Goal: Task Accomplishment & Management: Complete application form

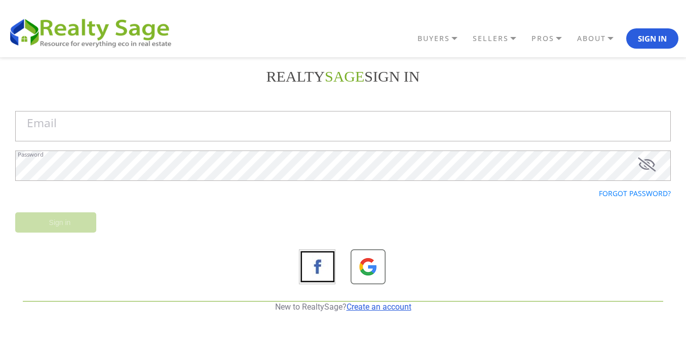
click at [400, 303] on link "Create an account" at bounding box center [378, 307] width 65 height 10
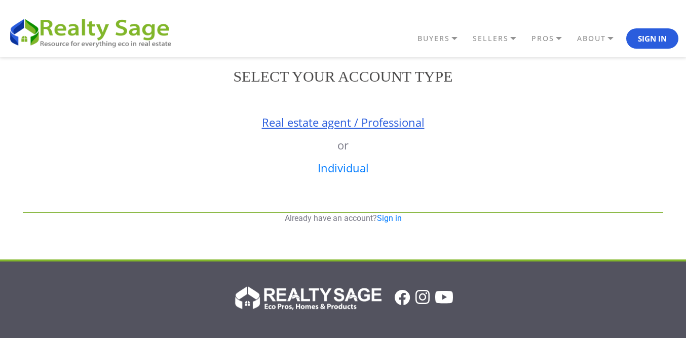
click at [348, 128] on link "Real estate agent / Professional" at bounding box center [343, 121] width 163 height 15
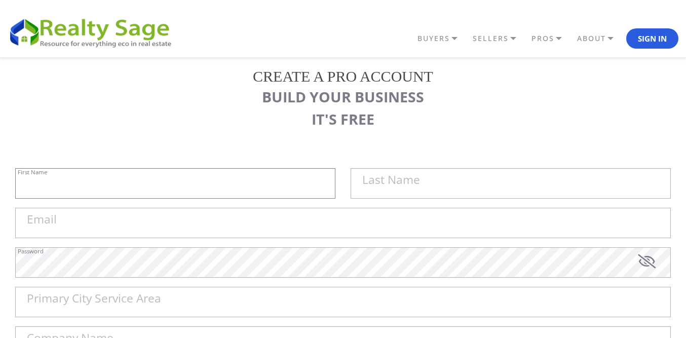
click at [217, 195] on input "First Name" at bounding box center [175, 183] width 320 height 30
paste input "Sell My House Fast [US_STATE] | As Is Cash Home Buyers [GEOGRAPHIC_DATA]"
type input "Sell My House Fast [US_STATE] |"
paste input "As Is Cash Home Buyers [GEOGRAPHIC_DATA]"
type input "As Is Cash Home Buyers [GEOGRAPHIC_DATA]"
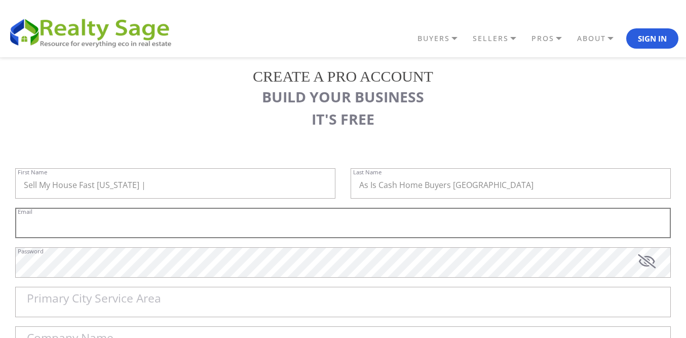
paste input "[EMAIL_ADDRESS][DOMAIN_NAME]"
type input "[EMAIL_ADDRESS][DOMAIN_NAME]"
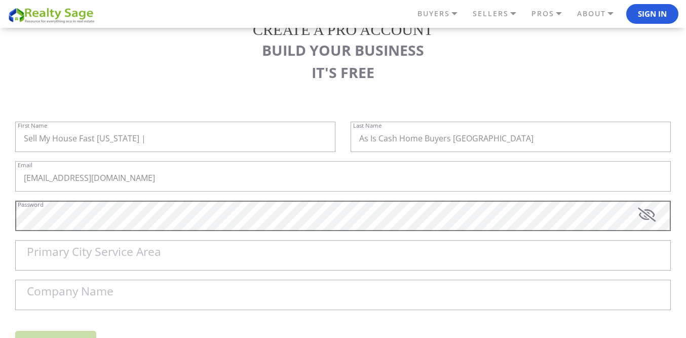
scroll to position [101, 0]
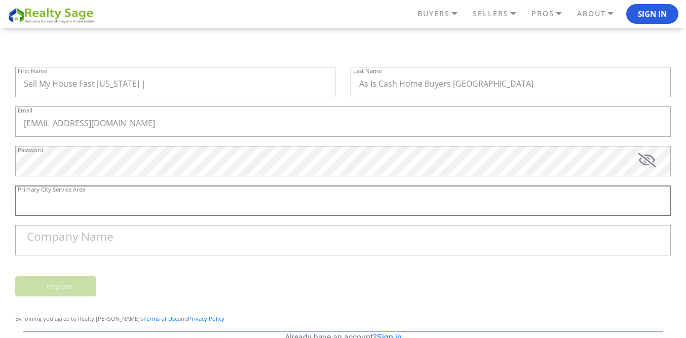
paste input "[GEOGRAPHIC_DATA]"
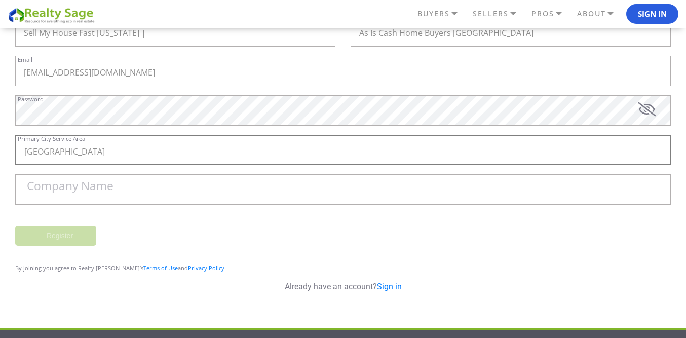
scroll to position [203, 0]
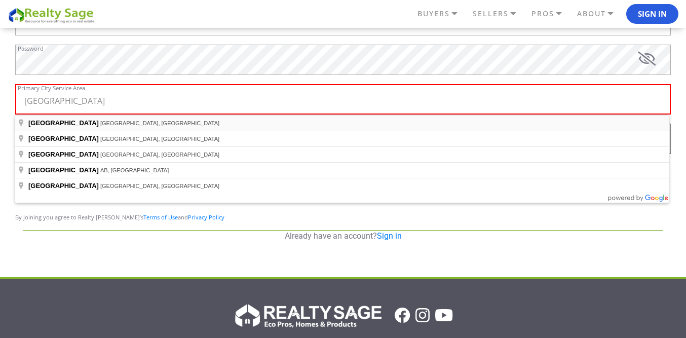
type input "[GEOGRAPHIC_DATA], [GEOGRAPHIC_DATA], [GEOGRAPHIC_DATA]"
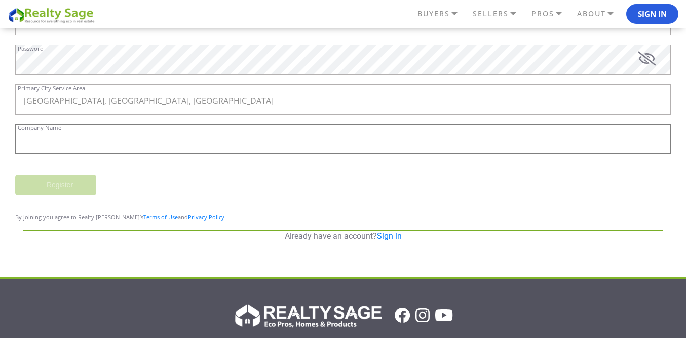
paste input "Sell My House Fast [US_STATE] | As Is Cash Home Buyers [GEOGRAPHIC_DATA]"
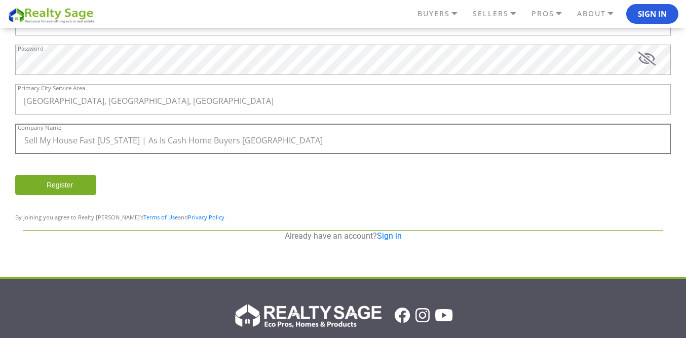
type input "Sell My House Fast [US_STATE] | As Is Cash Home Buyers [GEOGRAPHIC_DATA]"
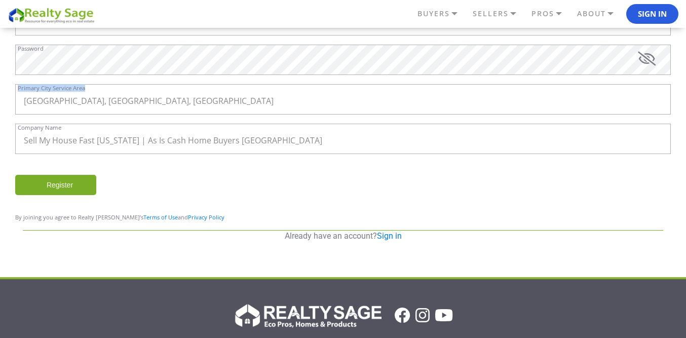
drag, startPoint x: 685, startPoint y: 125, endPoint x: 691, endPoint y: 106, distance: 20.2
click at [685, 106] on html "BUYERS" at bounding box center [343, 213] width 686 height 833
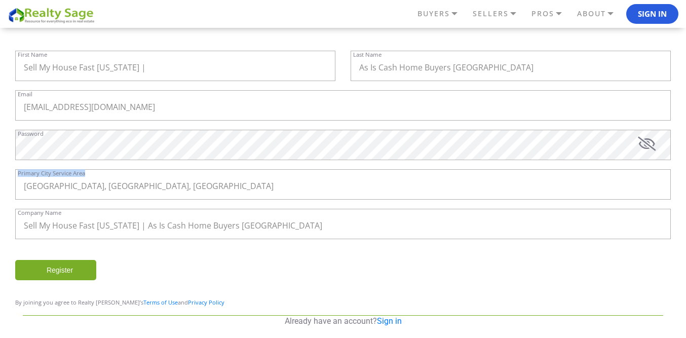
scroll to position [122, 0]
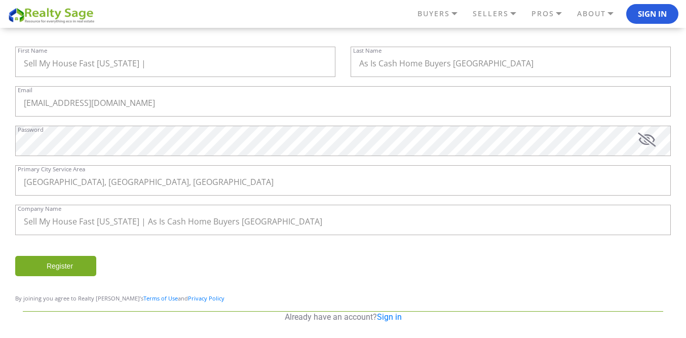
click at [427, 271] on div "Register" at bounding box center [343, 270] width 671 height 29
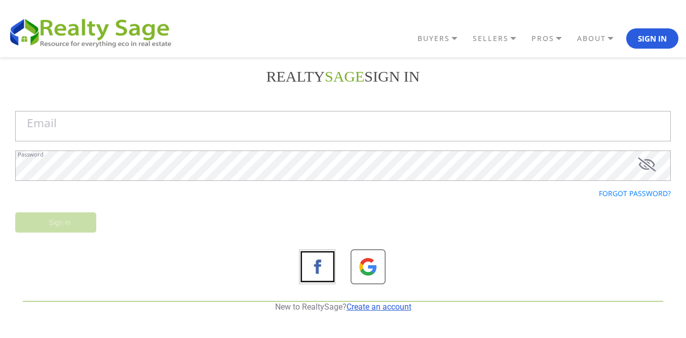
click at [362, 306] on link "Create an account" at bounding box center [378, 307] width 65 height 10
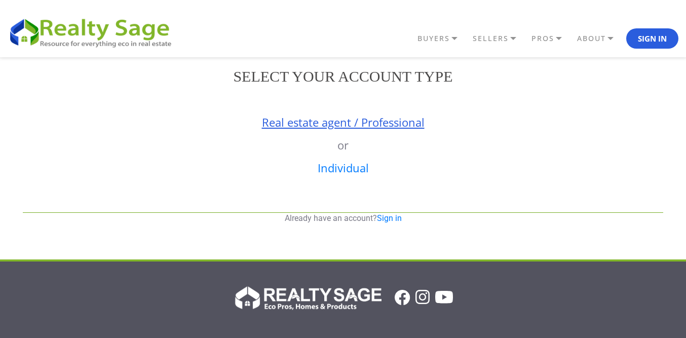
click at [332, 123] on link "Real estate agent / Professional" at bounding box center [343, 121] width 163 height 15
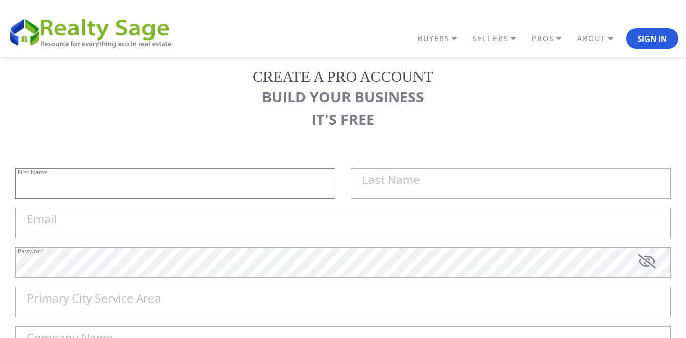
click at [213, 181] on input "First Name" at bounding box center [175, 183] width 320 height 30
paste input "Sell My House Fast [US_STATE] | As Is Cash Home Buyers [GEOGRAPHIC_DATA]"
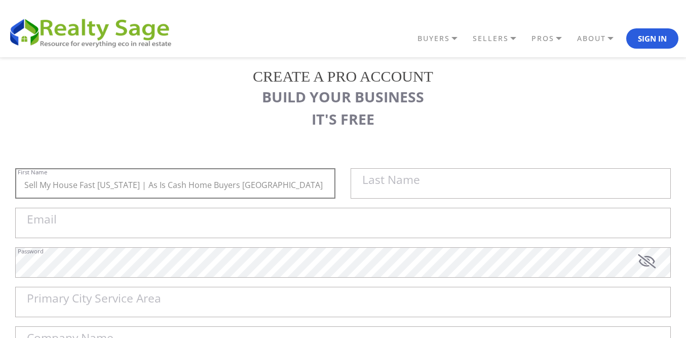
drag, startPoint x: 120, startPoint y: 181, endPoint x: 490, endPoint y: 191, distance: 370.4
click at [490, 191] on div "Sell My House Fast Ohio | As Is Cash Home Buyers Youngstown First Name Last Name" at bounding box center [343, 188] width 671 height 40
type input "Sell My House Fast [US_STATE] |"
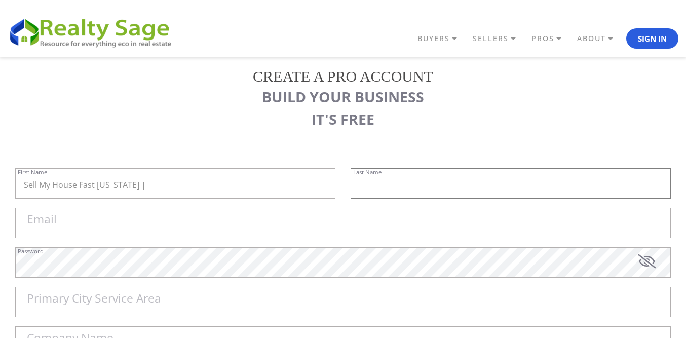
paste input "As Is Cash Home Buyers [GEOGRAPHIC_DATA]"
type input "As Is Cash Home Buyers [GEOGRAPHIC_DATA]"
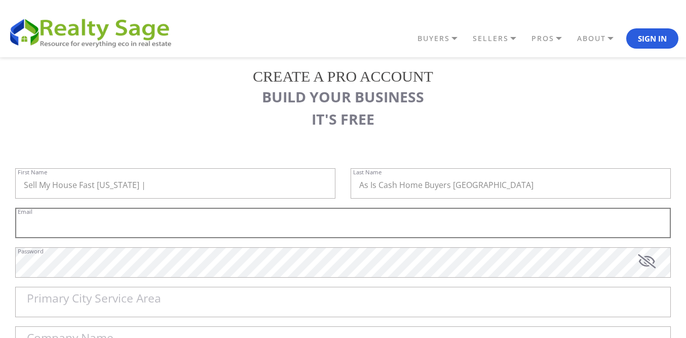
paste input "[EMAIL_ADDRESS][DOMAIN_NAME]"
type input "[EMAIL_ADDRESS][DOMAIN_NAME]"
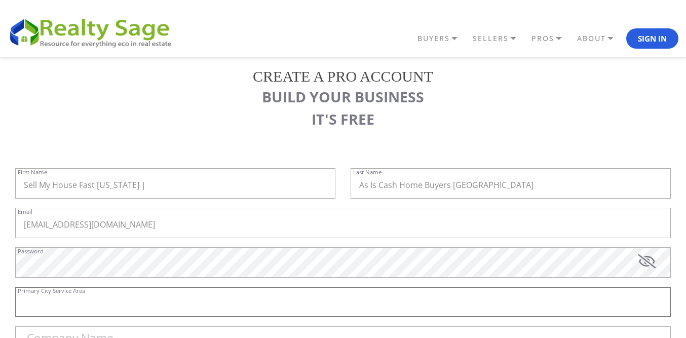
paste input "[GEOGRAPHIC_DATA]"
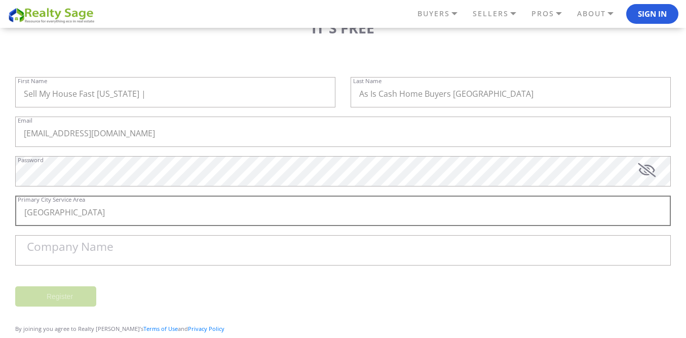
scroll to position [203, 0]
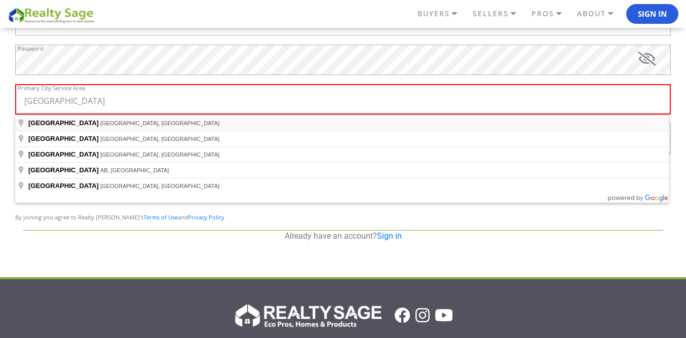
type input "[GEOGRAPHIC_DATA], [GEOGRAPHIC_DATA], [GEOGRAPHIC_DATA]"
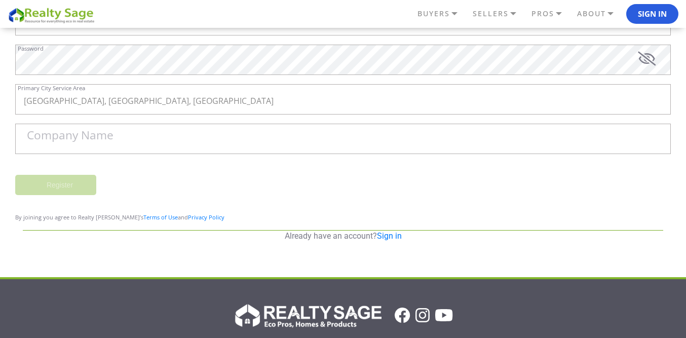
click at [89, 142] on body "BUYERS" at bounding box center [343, 213] width 686 height 833
click at [97, 149] on input "Company Name" at bounding box center [342, 139] width 655 height 30
paste input "Sell My House Fast [US_STATE] | As Is Cash Home Buyers [GEOGRAPHIC_DATA]"
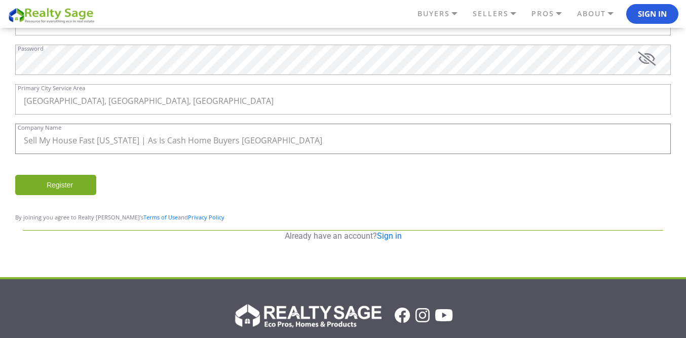
type input "Sell My House Fast [US_STATE] | As Is Cash Home Buyers [GEOGRAPHIC_DATA]"
click at [62, 182] on input "Register" at bounding box center [55, 185] width 81 height 20
